Goal: Task Accomplishment & Management: Use online tool/utility

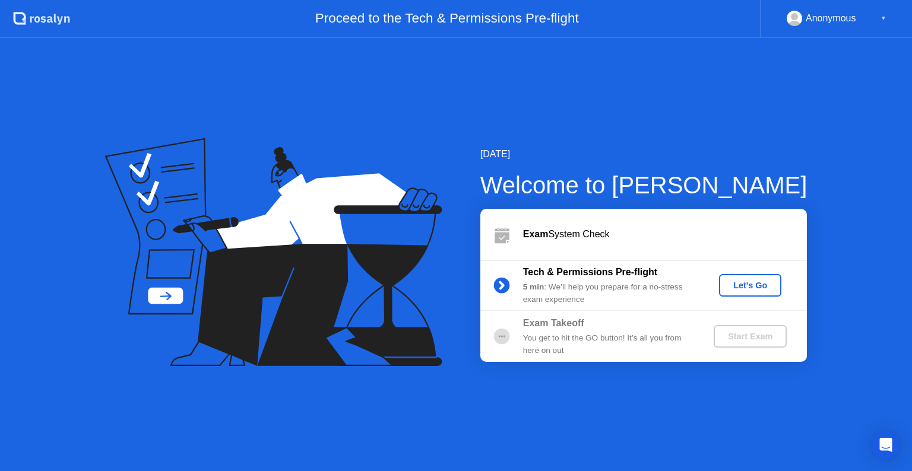
click at [182, 359] on icon at bounding box center [273, 252] width 337 height 228
click at [264, 128] on div "[DATE] Welcome to [PERSON_NAME] Exam System Check Tech & Permissions Pre-flight…" at bounding box center [456, 254] width 912 height 433
click at [745, 290] on div "Let's Go" at bounding box center [750, 285] width 53 height 9
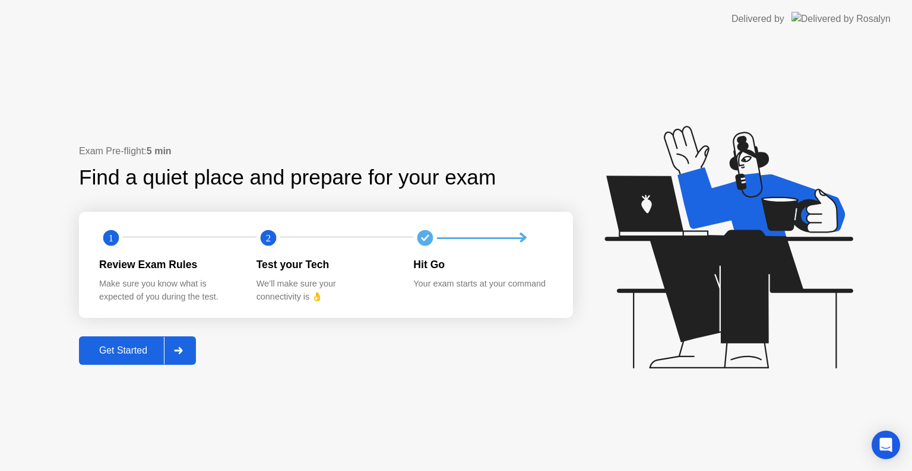
click at [128, 356] on div "Get Started" at bounding box center [123, 351] width 81 height 11
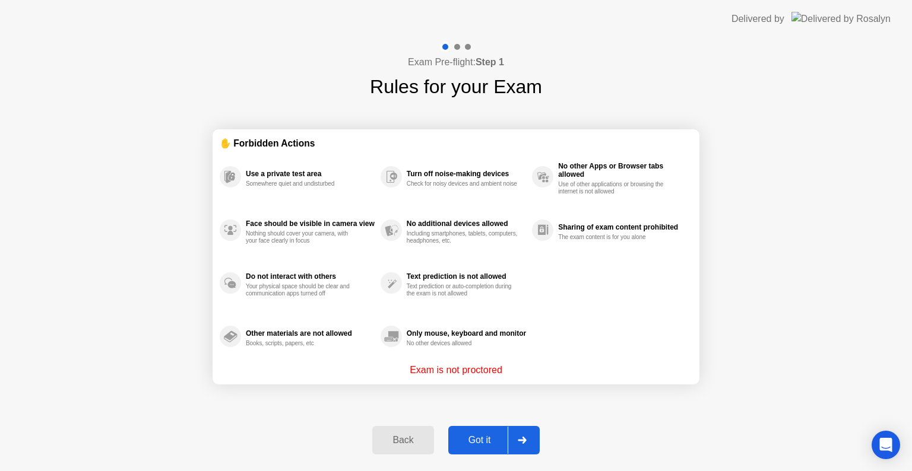
click at [480, 441] on div "Got it" at bounding box center [480, 440] width 56 height 11
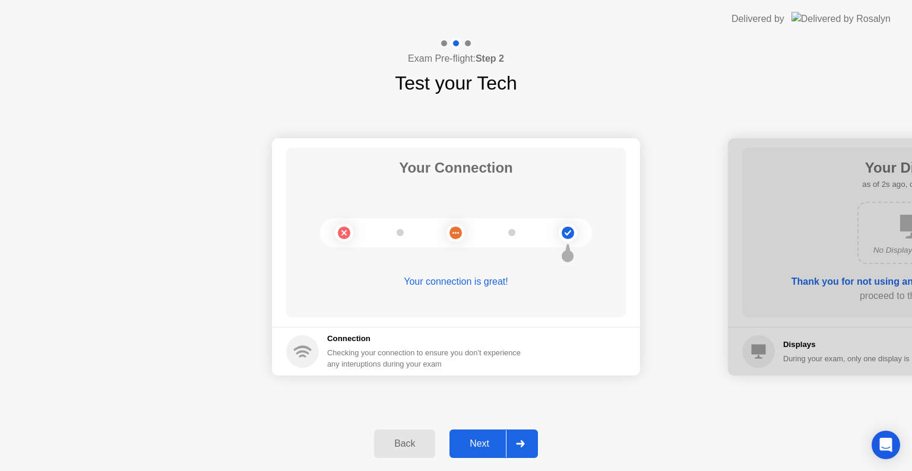
click at [486, 446] on div "Next" at bounding box center [479, 444] width 53 height 11
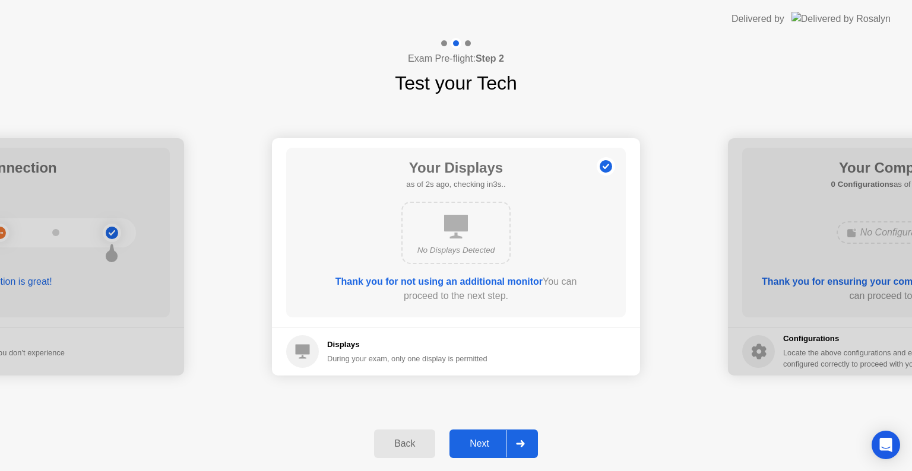
click at [488, 446] on div "Next" at bounding box center [479, 444] width 53 height 11
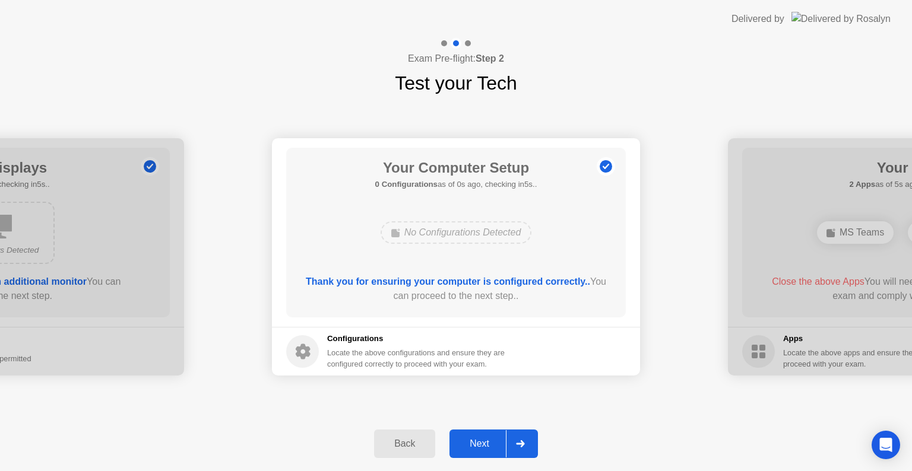
click at [477, 446] on div "Next" at bounding box center [479, 444] width 53 height 11
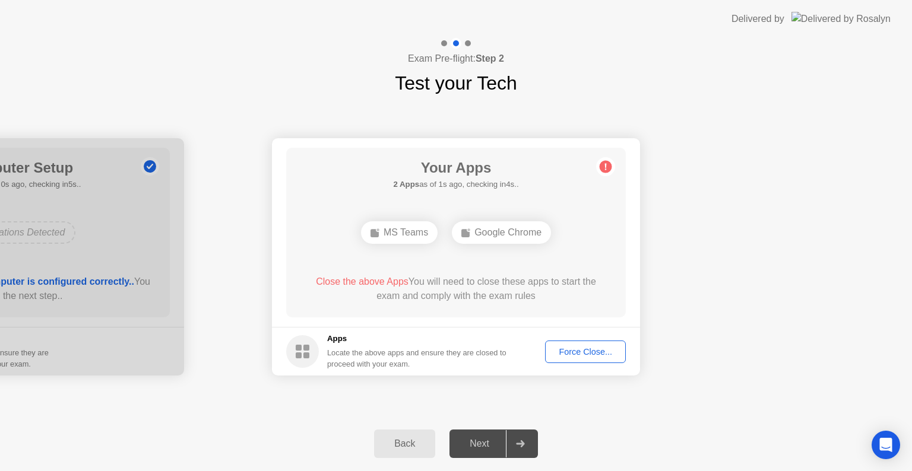
click at [311, 267] on div "Your Apps 2 Apps as of 1s ago, checking in4s.. MS Teams Google Chrome Close the…" at bounding box center [456, 233] width 340 height 170
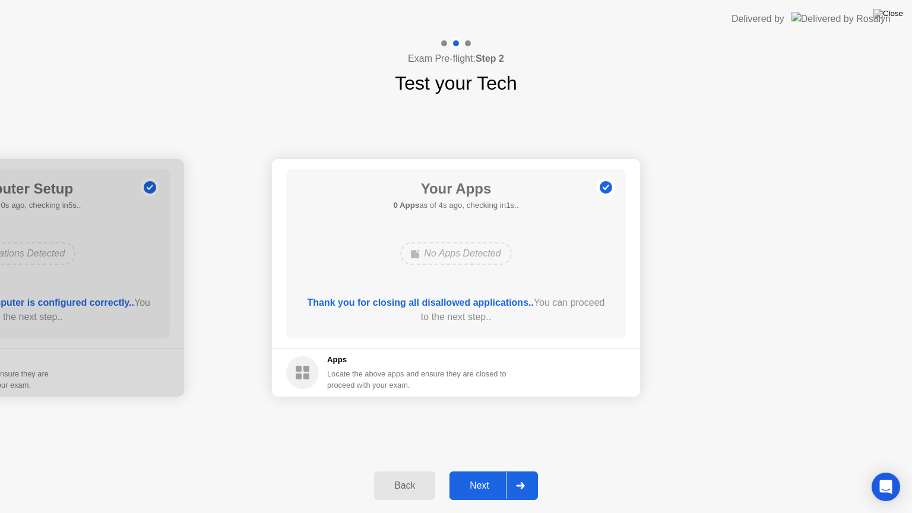
click at [493, 471] on button "Next" at bounding box center [493, 485] width 88 height 28
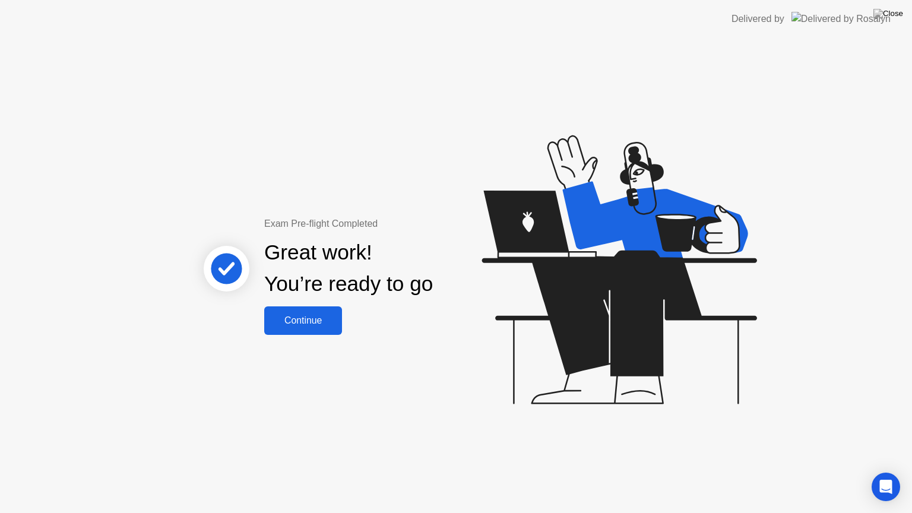
click at [316, 326] on div "Continue" at bounding box center [303, 320] width 71 height 11
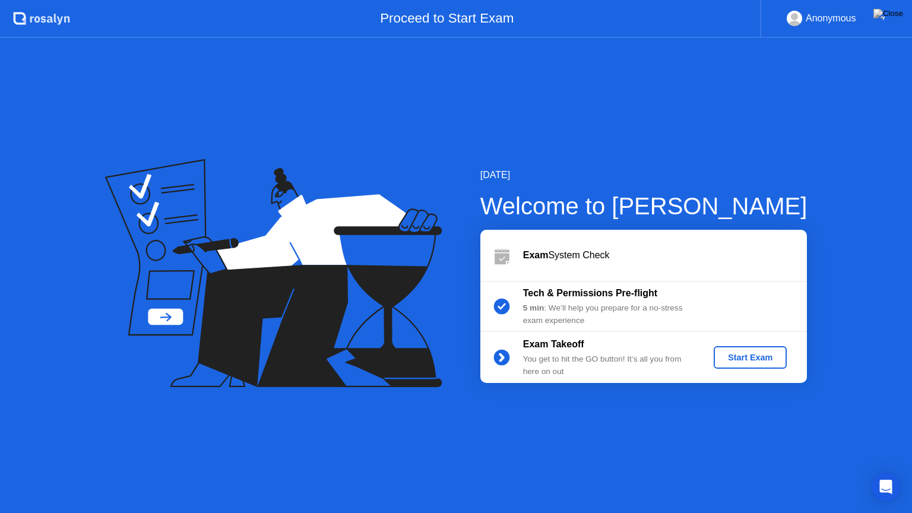
click at [746, 353] on div "Start Exam" at bounding box center [750, 357] width 64 height 9
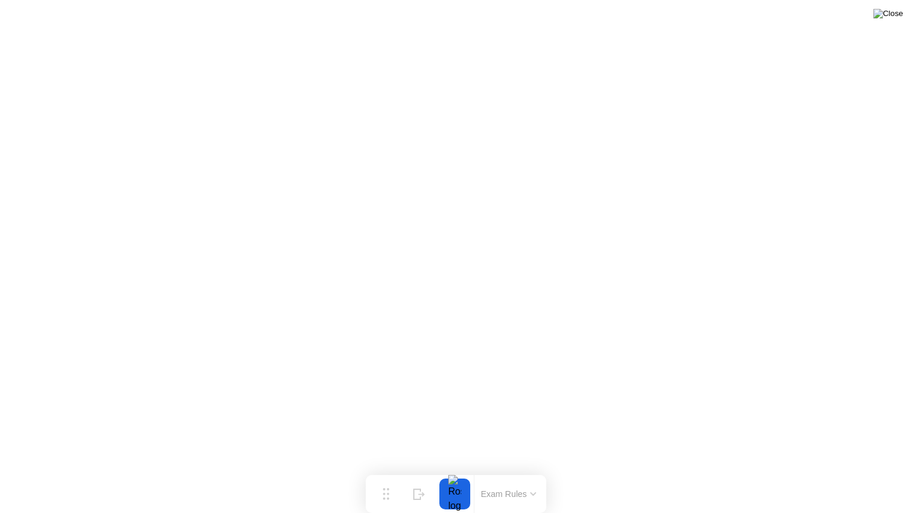
click at [892, 18] on img at bounding box center [888, 13] width 30 height 9
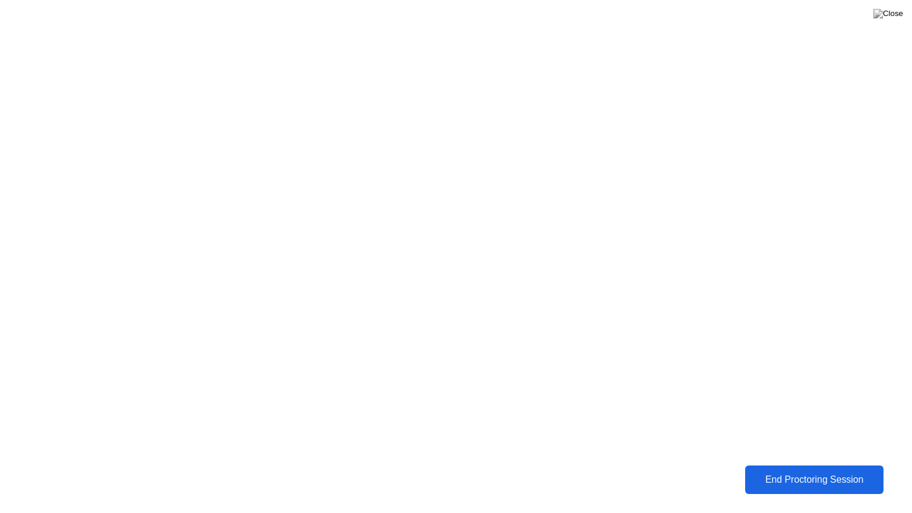
click at [805, 471] on div "End Proctoring Session" at bounding box center [814, 479] width 131 height 11
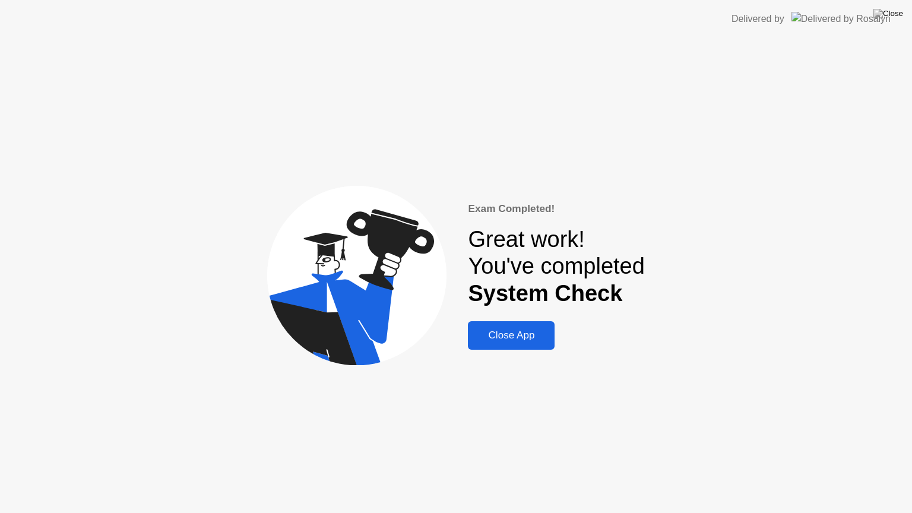
click at [527, 335] on div "Close App" at bounding box center [511, 336] width 80 height 12
